Goal: Navigation & Orientation: Find specific page/section

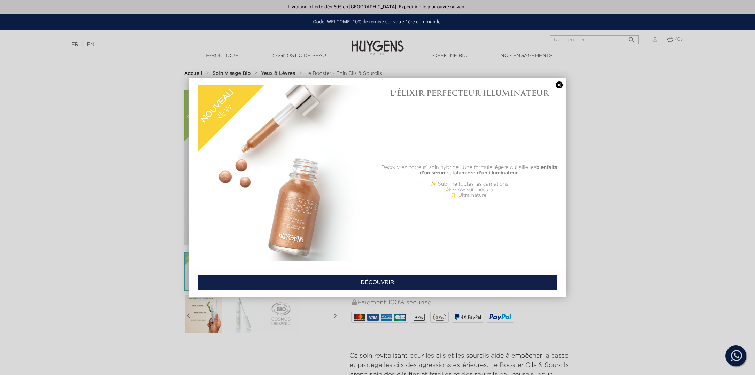
click at [558, 84] on link at bounding box center [559, 84] width 10 height 7
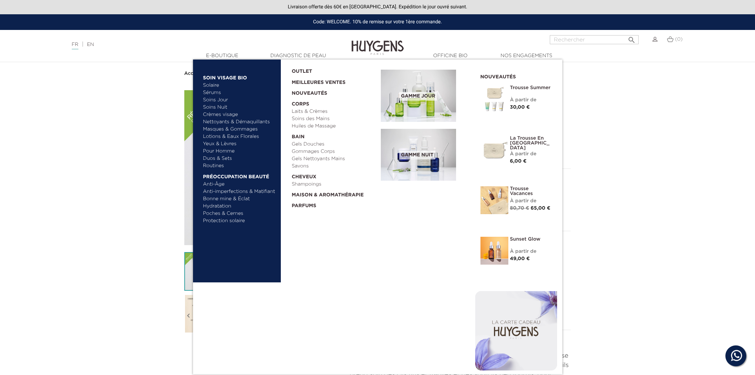
click at [227, 114] on link "Crèmes visage" at bounding box center [239, 114] width 73 height 7
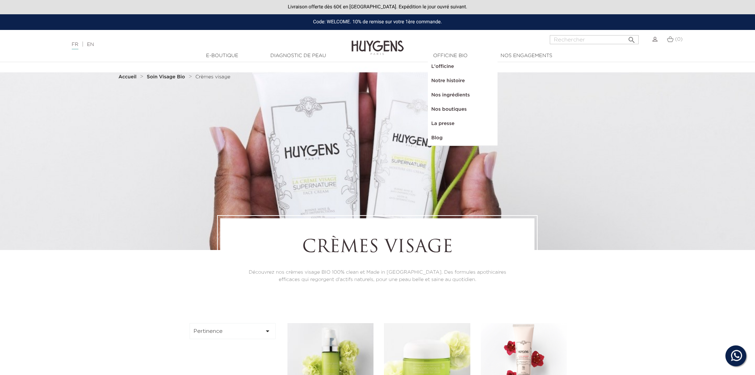
click at [446, 111] on link "Nos boutiques" at bounding box center [463, 109] width 70 height 14
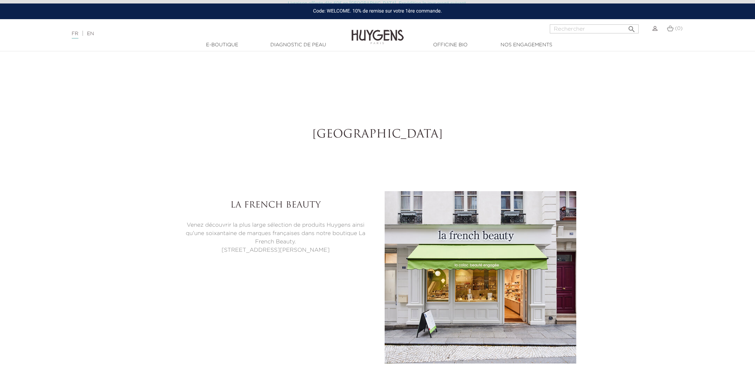
select select "FR"
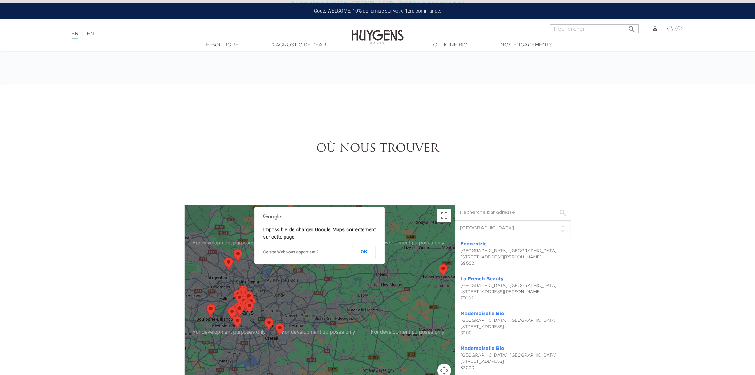
scroll to position [2102, 0]
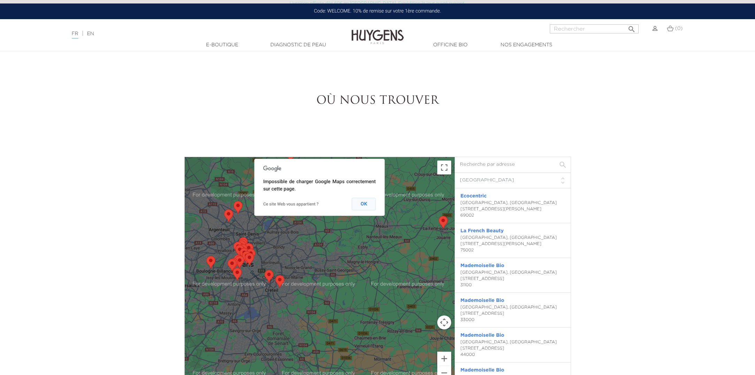
click at [364, 203] on button "OK" at bounding box center [364, 204] width 24 height 13
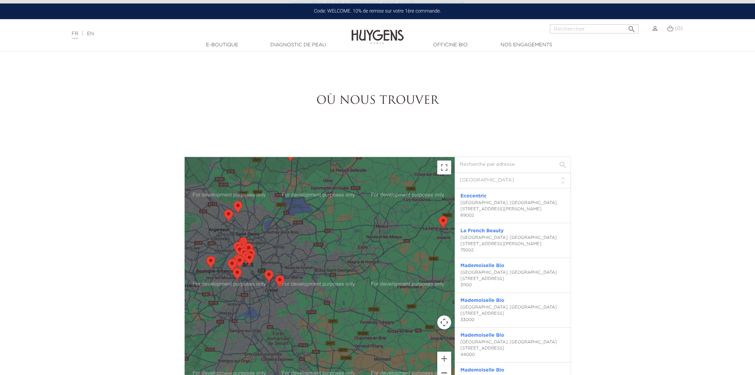
click at [444, 373] on button "Zoom arrière" at bounding box center [444, 373] width 14 height 14
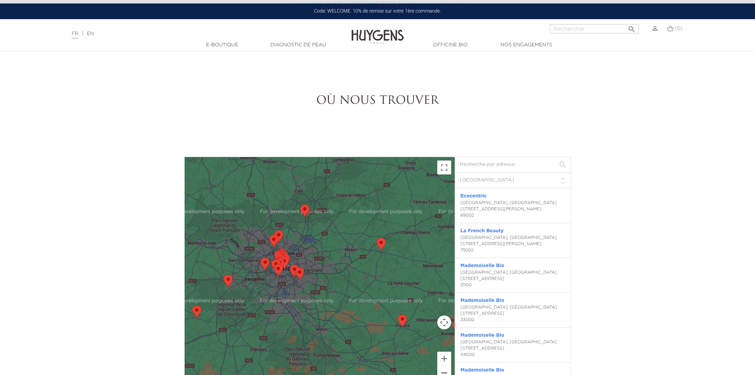
click at [445, 372] on button "Zoom arrière" at bounding box center [444, 373] width 14 height 14
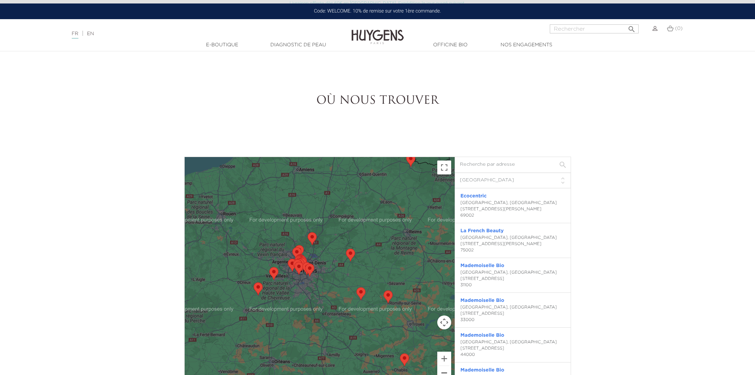
click at [445, 372] on button "Zoom arrière" at bounding box center [444, 373] width 14 height 14
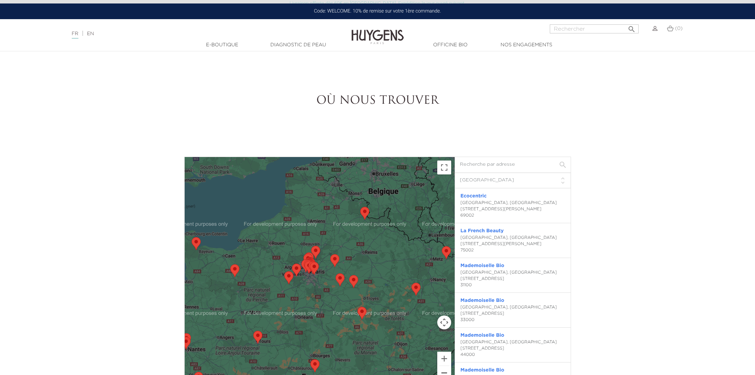
click at [445, 372] on button "Zoom arrière" at bounding box center [444, 373] width 14 height 14
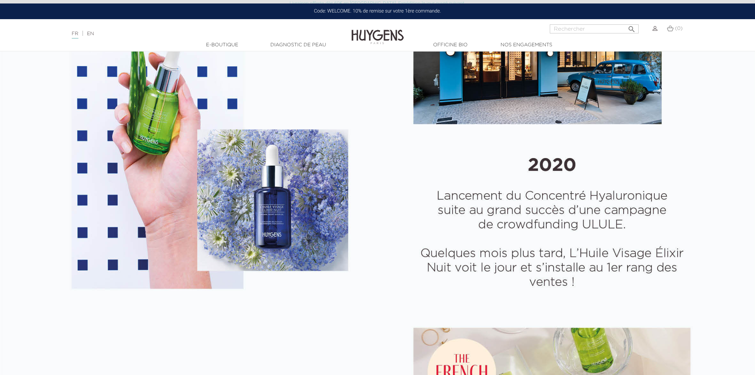
scroll to position [1455, 0]
